Goal: Task Accomplishment & Management: Use online tool/utility

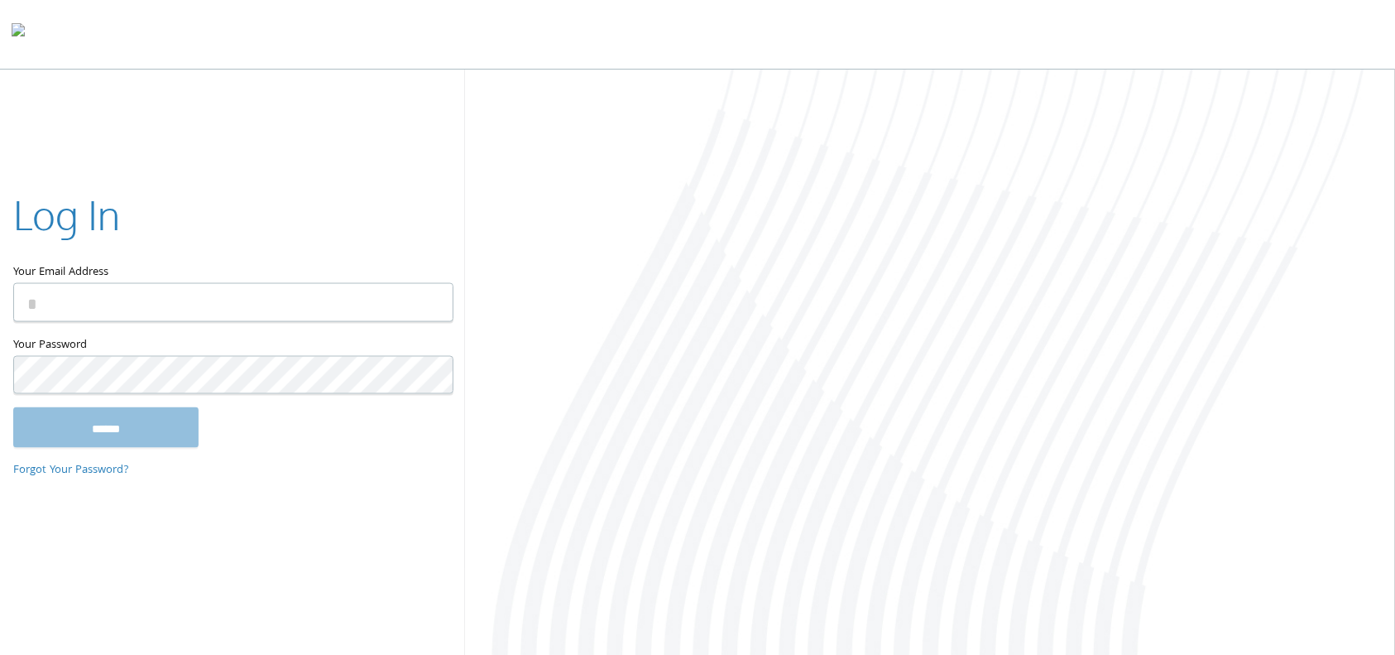
click at [367, 308] on input "Your Email Address" at bounding box center [233, 301] width 440 height 39
type input "**********"
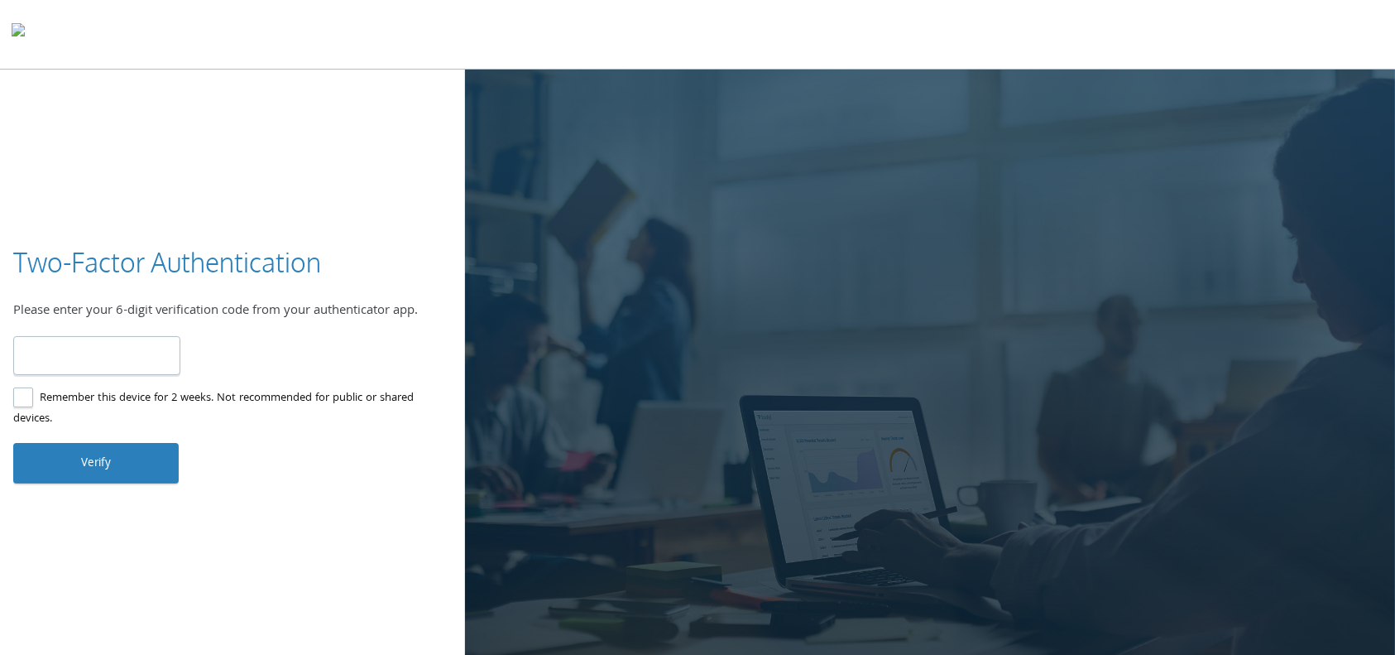
type input "******"
